Goal: Transaction & Acquisition: Purchase product/service

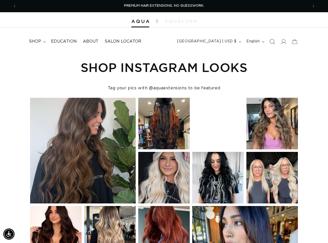
click at [270, 42] on icon "Search" at bounding box center [272, 41] width 5 height 5
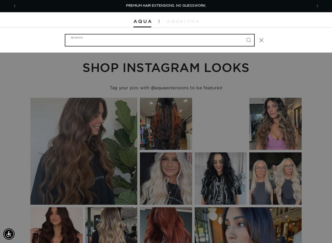
paste input "18" TAPE IN VICTORIA ROOT TAP"
type input "18" TAPE IN VICTORIA ROOT TAP"
click at [243, 34] on button "Search" at bounding box center [248, 39] width 11 height 11
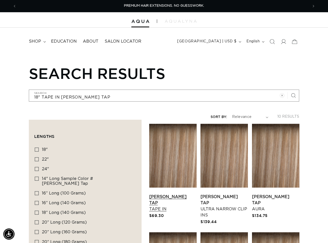
click at [175, 194] on link "Victoria Root Tap Tape In" at bounding box center [172, 203] width 47 height 18
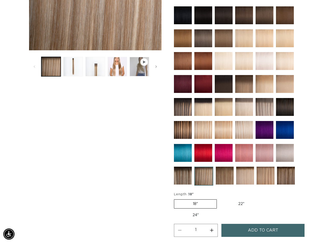
scroll to position [255, 0]
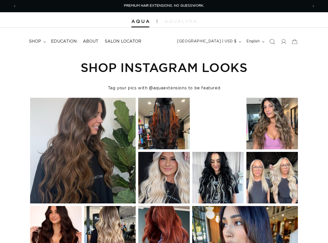
click at [271, 43] on icon "Search" at bounding box center [272, 41] width 5 height 5
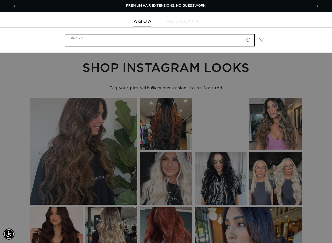
click at [96, 43] on input "Search" at bounding box center [159, 39] width 189 height 11
paste input "18" TAPE-IN #8/24 DUO TONE"
type input "18" TAPE-IN #8/24 DUO TONE"
click at [243, 34] on button "Search" at bounding box center [248, 39] width 11 height 11
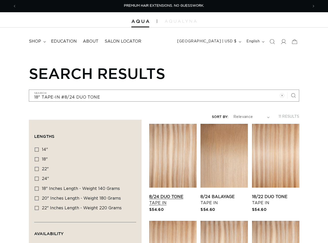
click at [169, 194] on link "8/24 Duo Tone Tape In" at bounding box center [172, 200] width 47 height 12
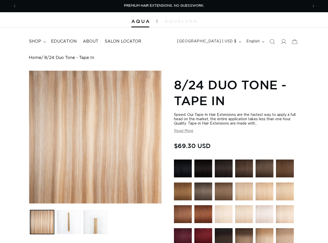
scroll to position [179, 0]
